Goal: Task Accomplishment & Management: Manage account settings

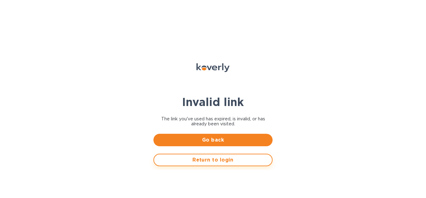
drag, startPoint x: 208, startPoint y: 168, endPoint x: 208, endPoint y: 164, distance: 4.7
click at [208, 167] on div "Return to login" at bounding box center [213, 160] width 127 height 20
click at [208, 162] on span "Return to login" at bounding box center [213, 159] width 108 height 7
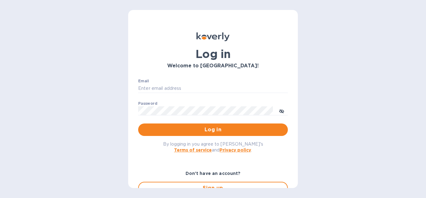
type input "khirsch@lanternawines.com"
click at [210, 125] on button "Log in" at bounding box center [213, 130] width 150 height 12
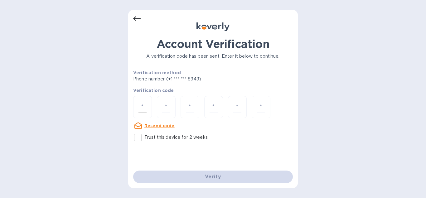
click at [142, 105] on input "number" at bounding box center [143, 107] width 8 height 12
type input "2"
type input "6"
type input "0"
type input "4"
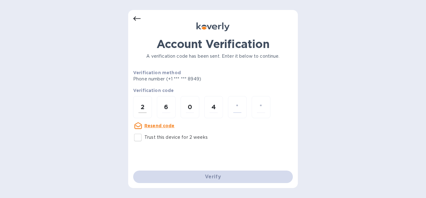
type input "9"
type input "2"
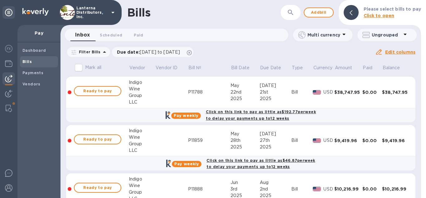
click at [80, 70] on input "Mark all" at bounding box center [78, 67] width 13 height 13
checkbox input "false"
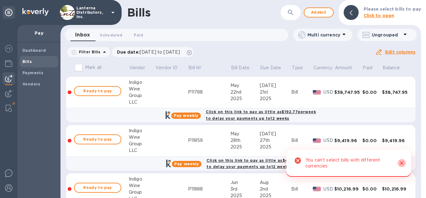
click at [403, 163] on icon "Close" at bounding box center [402, 163] width 6 height 6
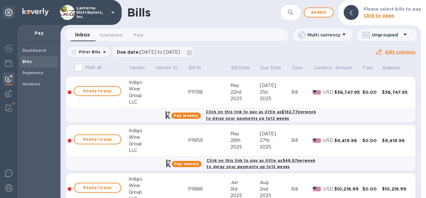
click at [342, 35] on icon at bounding box center [343, 34] width 7 height 7
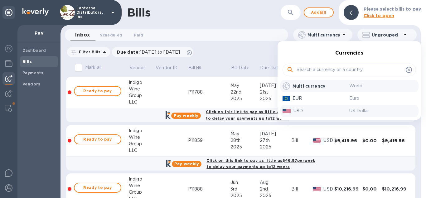
click at [302, 115] on div "USD" at bounding box center [321, 110] width 58 height 9
